Goal: Find specific fact: Find specific fact

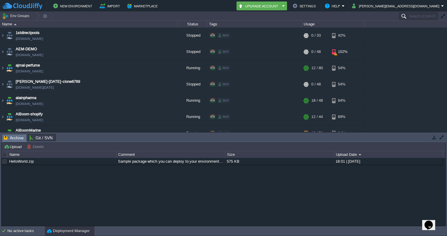
click at [417, 18] on input "Search (Cmd+F)" at bounding box center [418, 16] width 41 height 9
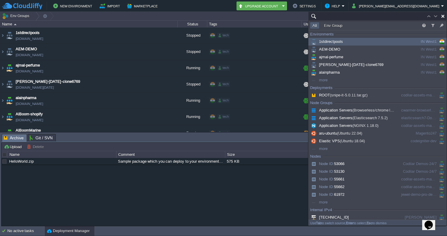
paste input "[TECHNICAL_ID]"
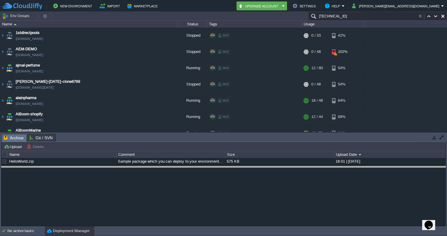
drag, startPoint x: 392, startPoint y: 135, endPoint x: 392, endPoint y: 167, distance: 32.0
click at [392, 167] on body "New Environment Import Marketplace Bonus ₹0.00 Upgrade Account Settings Help [P…" at bounding box center [223, 118] width 447 height 236
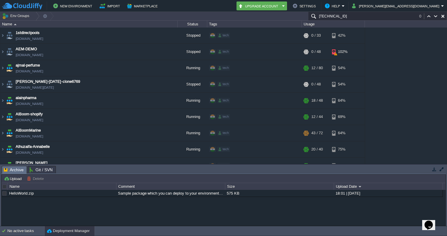
type input "[TECHNICAL_ID]"
click at [376, 16] on input "[TECHNICAL_ID]" at bounding box center [377, 16] width 139 height 9
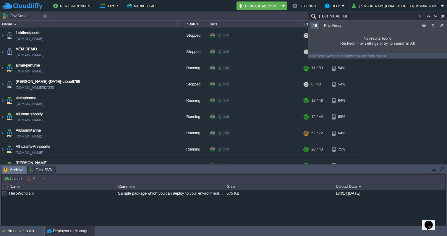
click at [348, 16] on input "[TECHNICAL_ID]" at bounding box center [377, 16] width 139 height 9
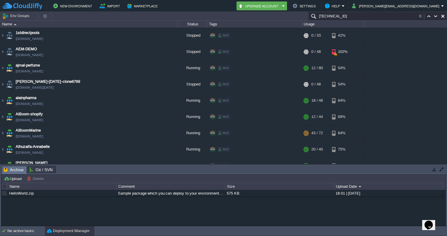
click at [373, 18] on input "[TECHNICAL_ID]" at bounding box center [377, 16] width 139 height 9
